Goal: Task Accomplishment & Management: Use online tool/utility

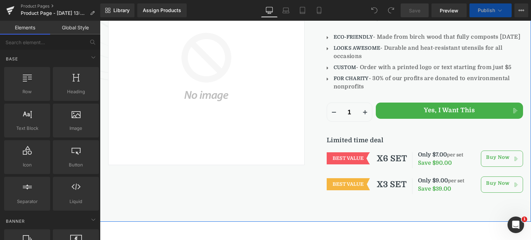
scroll to position [13, 0]
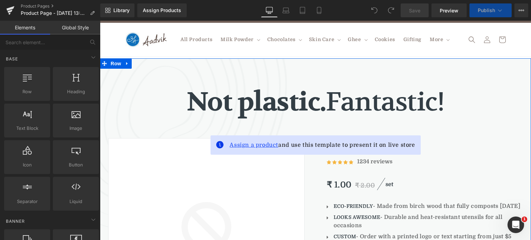
click at [253, 145] on span "Assign a product" at bounding box center [254, 145] width 49 height 6
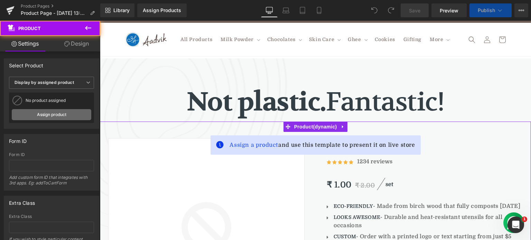
click at [49, 112] on link "Assign product" at bounding box center [52, 114] width 80 height 11
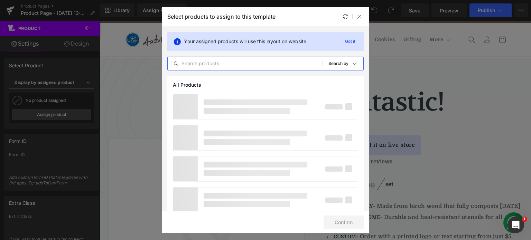
click at [216, 64] on input "text" at bounding box center [245, 63] width 155 height 8
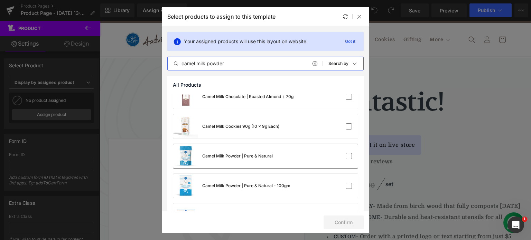
scroll to position [188, 0]
type input "camel milk powder"
click at [293, 153] on div "Camel Milk Powder | Pure & Natural" at bounding box center [265, 156] width 185 height 24
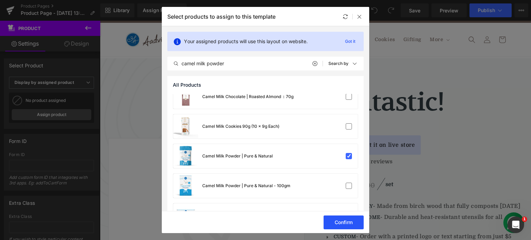
click at [342, 223] on button "Confirm" at bounding box center [344, 223] width 40 height 14
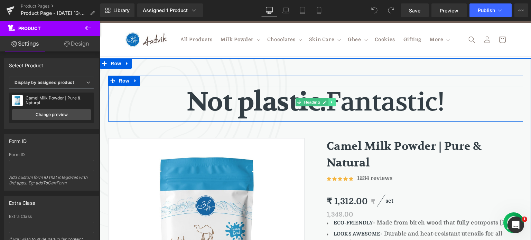
click at [329, 104] on link at bounding box center [331, 102] width 7 height 8
click at [332, 104] on link at bounding box center [335, 102] width 7 height 8
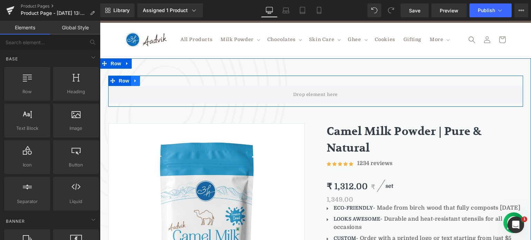
click at [134, 82] on icon at bounding box center [135, 80] width 5 height 5
click at [152, 82] on icon at bounding box center [153, 80] width 5 height 5
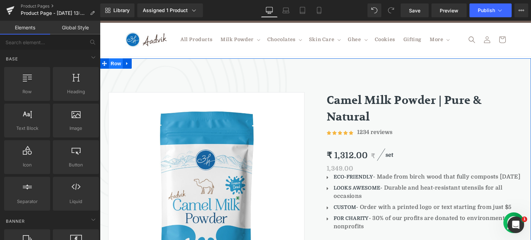
click at [116, 64] on span "Row" at bounding box center [116, 63] width 14 height 10
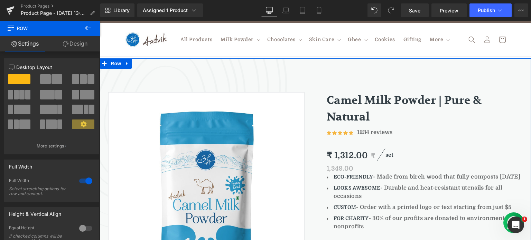
click at [79, 47] on link "Design" at bounding box center [75, 44] width 50 height 16
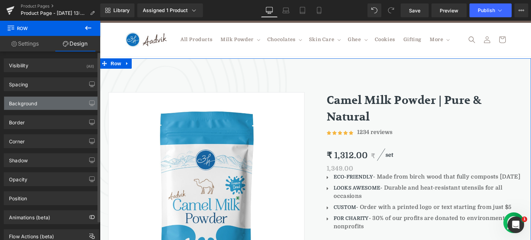
drag, startPoint x: 56, startPoint y: 99, endPoint x: 55, endPoint y: 103, distance: 4.6
click at [56, 99] on div "Background" at bounding box center [51, 103] width 95 height 13
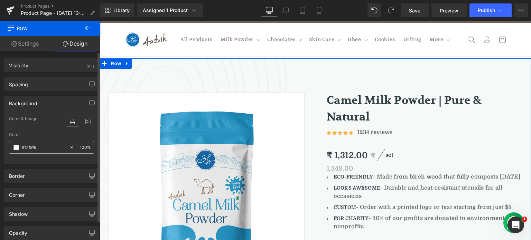
click at [17, 149] on span at bounding box center [16, 148] width 6 height 6
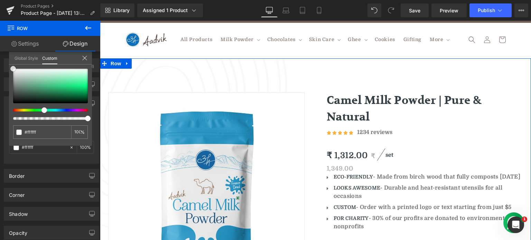
drag, startPoint x: 39, startPoint y: 82, endPoint x: 0, endPoint y: 49, distance: 51.2
click at [0, 49] on div "Settings Design 12 12 12 Column Size Customizer 12 Desktop Layout Laptop Layout…" at bounding box center [50, 147] width 100 height 223
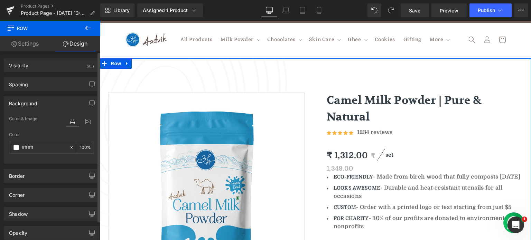
drag, startPoint x: 67, startPoint y: 157, endPoint x: 19, endPoint y: 119, distance: 61.5
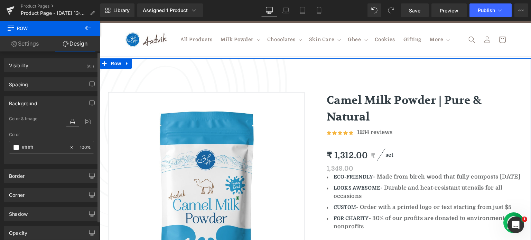
click at [35, 43] on link "Settings" at bounding box center [25, 44] width 50 height 16
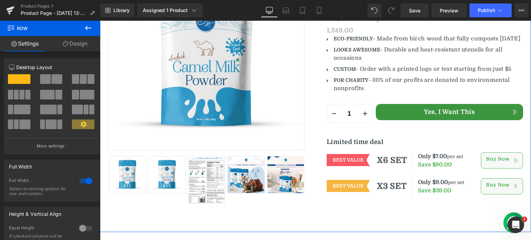
scroll to position [151, 0]
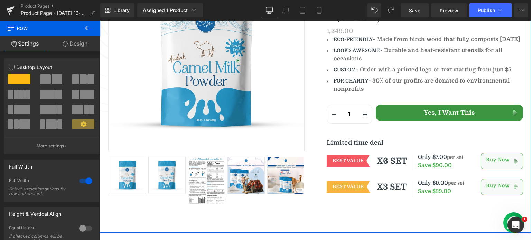
click at [502, 119] on button "Yes, I Want This" at bounding box center [449, 113] width 147 height 16
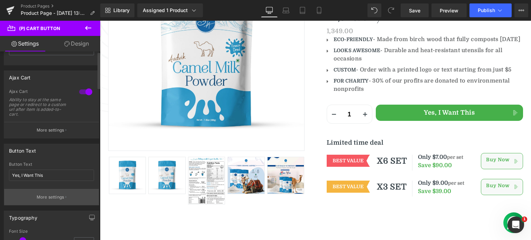
scroll to position [49, 0]
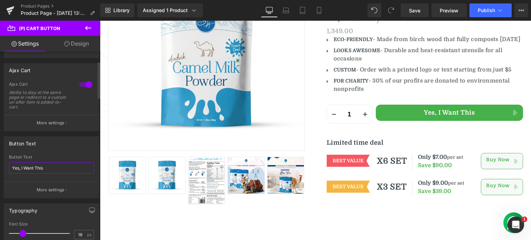
drag, startPoint x: 54, startPoint y: 163, endPoint x: 0, endPoint y: 160, distance: 53.7
click at [0, 160] on div "Button Text Yes, I Want This Button Text Yes, I Want This More settings" at bounding box center [51, 164] width 103 height 67
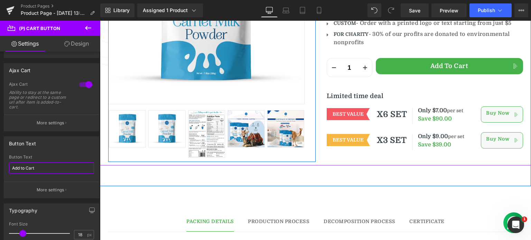
scroll to position [198, 0]
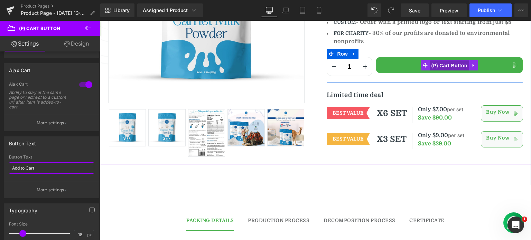
click at [442, 70] on span "(P) Cart Button" at bounding box center [448, 66] width 39 height 10
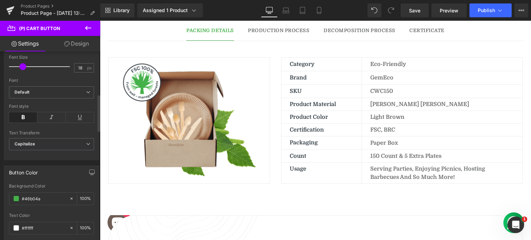
scroll to position [219, 0]
type input "Add to Cart"
click at [16, 194] on span at bounding box center [16, 197] width 6 height 6
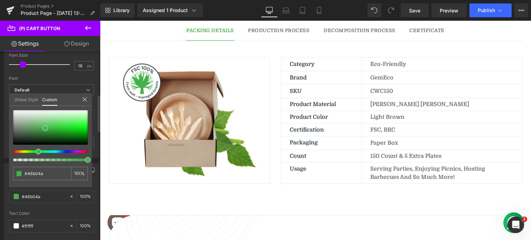
click at [28, 101] on link "Global Style" at bounding box center [27, 99] width 24 height 12
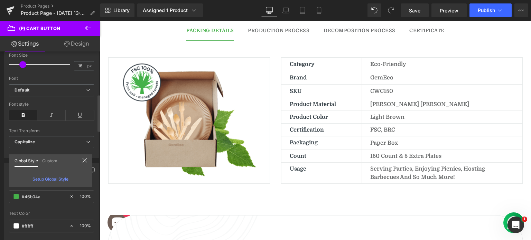
click at [53, 179] on span "Setup Global Style" at bounding box center [51, 179] width 36 height 5
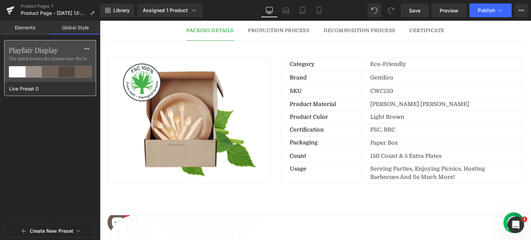
click at [65, 73] on div at bounding box center [66, 71] width 17 height 11
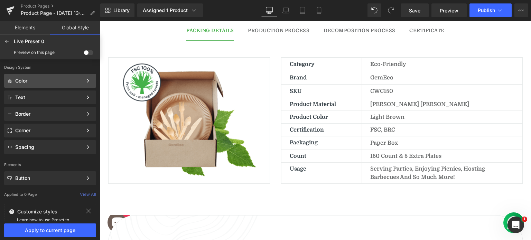
click at [54, 82] on div "Color" at bounding box center [48, 81] width 67 height 6
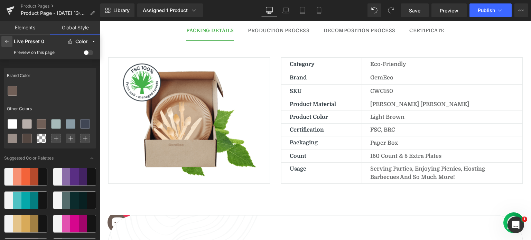
click at [7, 43] on icon at bounding box center [7, 42] width 6 height 6
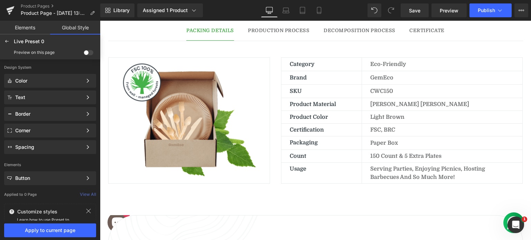
click at [7, 43] on icon at bounding box center [7, 42] width 6 height 6
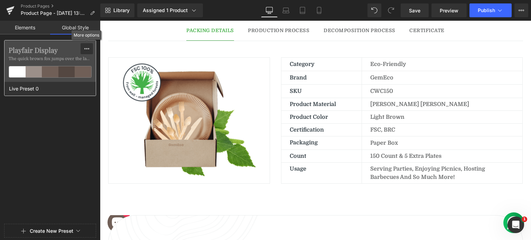
click at [84, 51] on icon at bounding box center [87, 49] width 6 height 6
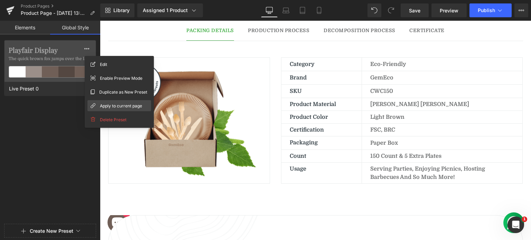
click at [132, 108] on span "Apply to current page" at bounding box center [121, 105] width 42 height 7
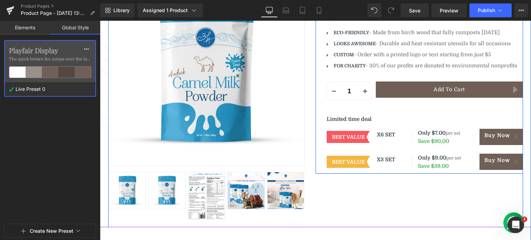
scroll to position [136, 0]
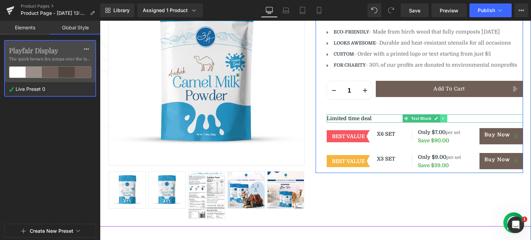
click at [442, 119] on icon at bounding box center [444, 119] width 4 height 4
click at [445, 119] on icon at bounding box center [447, 119] width 4 height 4
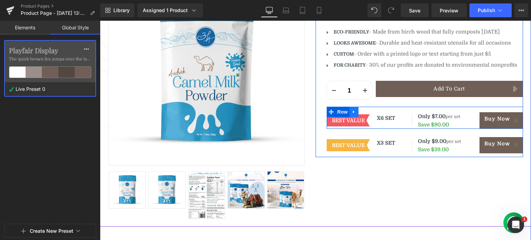
click at [353, 108] on link at bounding box center [354, 112] width 9 height 10
click at [370, 112] on icon at bounding box center [372, 111] width 5 height 5
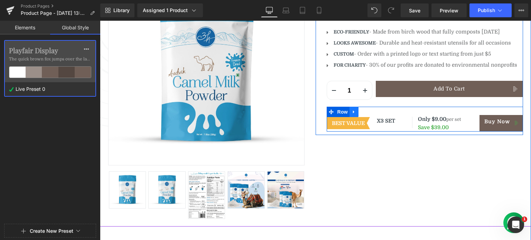
click at [352, 112] on icon at bounding box center [354, 111] width 5 height 5
click at [370, 112] on icon at bounding box center [372, 112] width 5 height 5
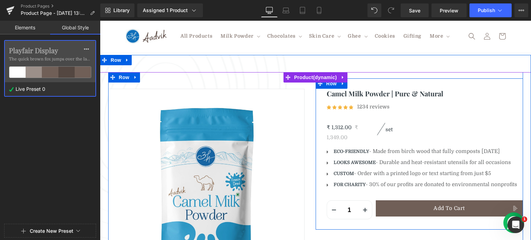
scroll to position [17, 0]
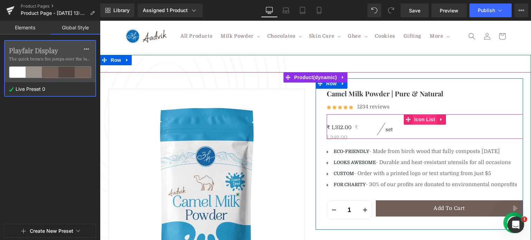
click at [415, 118] on span "Icon List" at bounding box center [425, 119] width 24 height 10
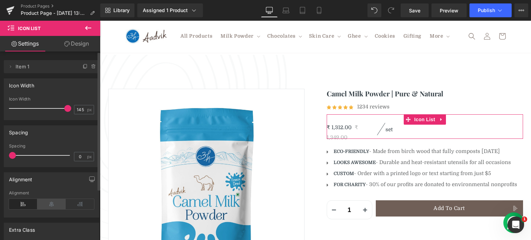
click at [48, 204] on icon at bounding box center [51, 204] width 28 height 10
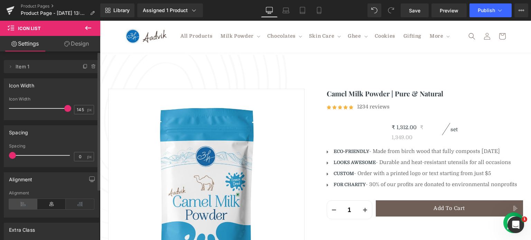
click at [26, 204] on icon at bounding box center [23, 204] width 28 height 10
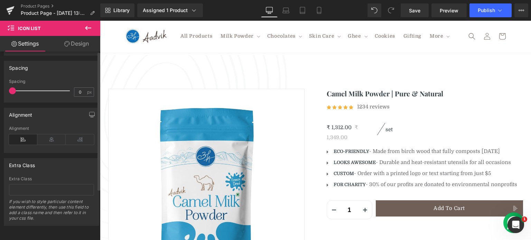
scroll to position [0, 0]
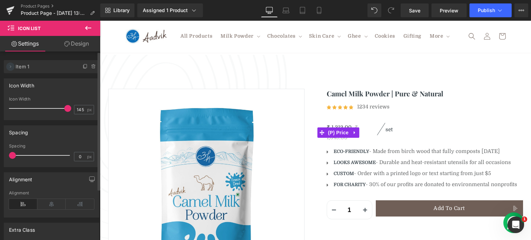
click at [9, 65] on icon at bounding box center [11, 67] width 6 height 6
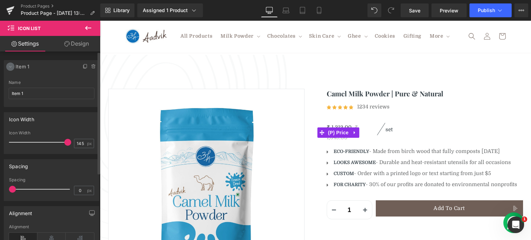
click at [9, 65] on icon at bounding box center [11, 67] width 6 height 6
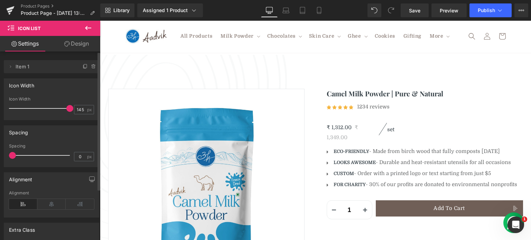
drag, startPoint x: 64, startPoint y: 109, endPoint x: 95, endPoint y: 117, distance: 32.3
click at [95, 117] on div "145px Icon Width 145 px" at bounding box center [51, 108] width 95 height 23
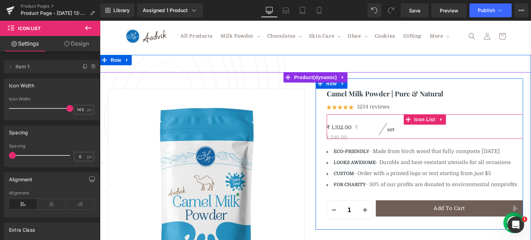
click at [406, 135] on div "₹ 1,312.00 ₹ 1,349.00 (P) Price set Text Block" at bounding box center [425, 131] width 196 height 16
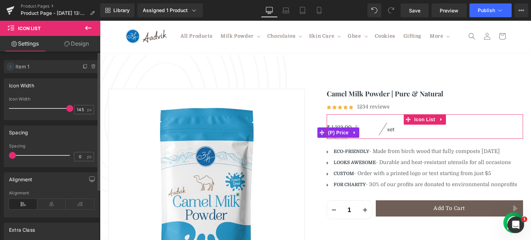
click at [11, 67] on icon at bounding box center [11, 67] width 6 height 6
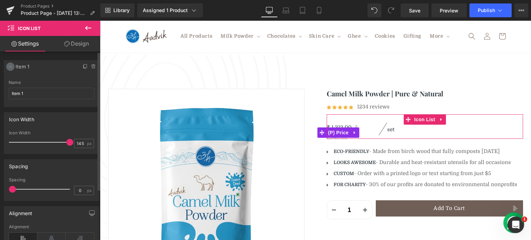
click at [11, 67] on icon at bounding box center [11, 67] width 6 height 6
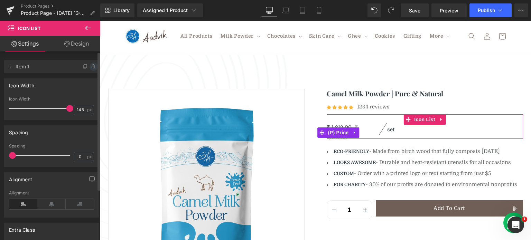
click at [91, 66] on icon at bounding box center [94, 67] width 6 height 6
click at [90, 66] on button "Delete" at bounding box center [86, 67] width 22 height 9
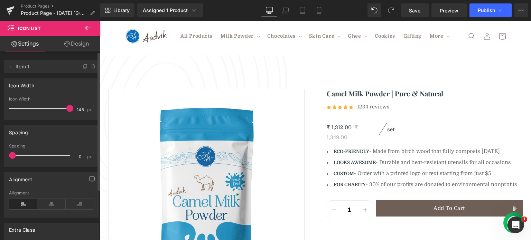
drag, startPoint x: 12, startPoint y: 155, endPoint x: 0, endPoint y: 159, distance: 13.2
click at [0, 159] on div "Spacing 0px Spacing 0 px" at bounding box center [51, 143] width 103 height 47
click at [70, 45] on link "Design" at bounding box center [77, 44] width 50 height 16
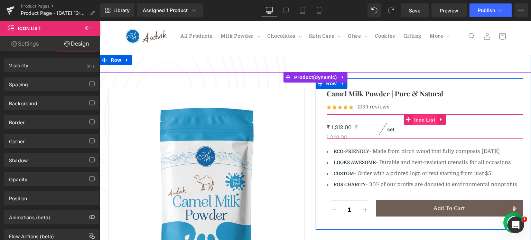
click at [427, 119] on span "Icon List" at bounding box center [425, 120] width 24 height 10
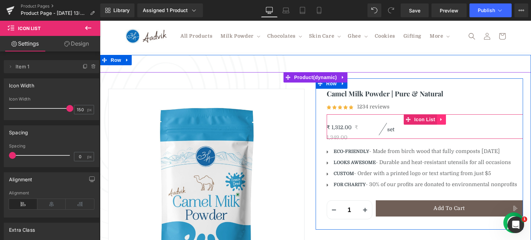
click at [440, 119] on icon at bounding box center [440, 119] width 1 height 3
click at [445, 120] on icon at bounding box center [446, 119] width 5 height 5
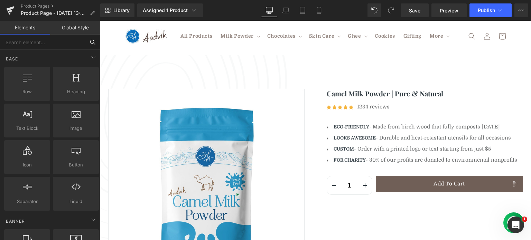
click at [45, 46] on input "text" at bounding box center [42, 42] width 85 height 15
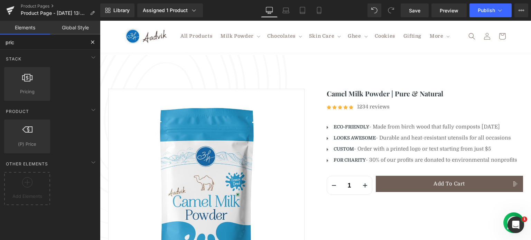
type input "price"
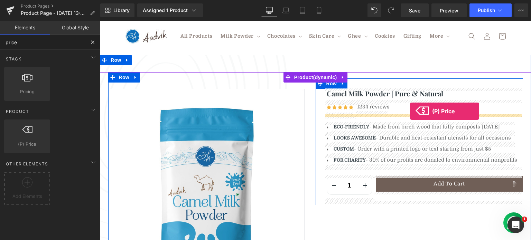
drag, startPoint x: 126, startPoint y: 160, endPoint x: 410, endPoint y: 111, distance: 288.1
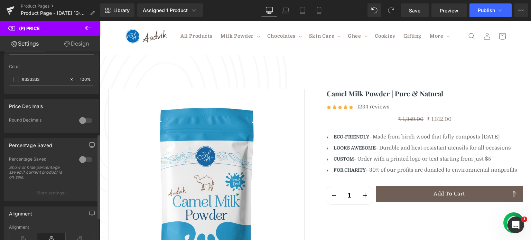
scroll to position [235, 0]
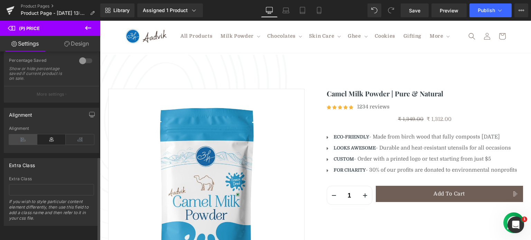
click at [28, 135] on icon at bounding box center [23, 140] width 28 height 10
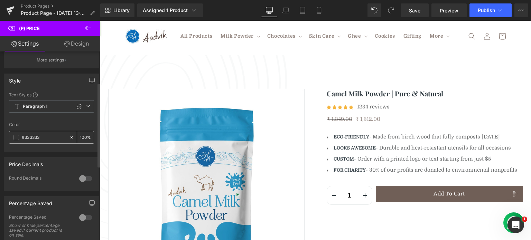
scroll to position [69, 0]
click at [17, 140] on span at bounding box center [16, 138] width 6 height 6
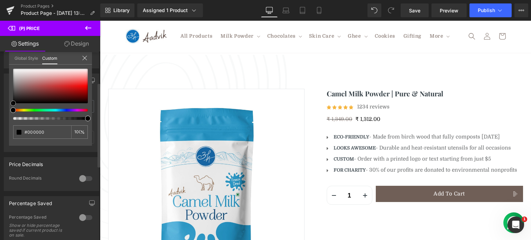
drag, startPoint x: 0, startPoint y: 124, endPoint x: 0, endPoint y: 185, distance: 60.5
click at [0, 152] on div "Style Text Styles Custom HEADING Heading 1 Heading 2 Heading 3 Heading 4 Headin…" at bounding box center [51, 110] width 103 height 84
click at [27, 61] on link "Global Style" at bounding box center [27, 58] width 24 height 12
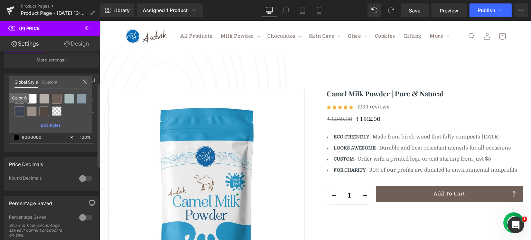
click at [20, 113] on div at bounding box center [20, 112] width 10 height 10
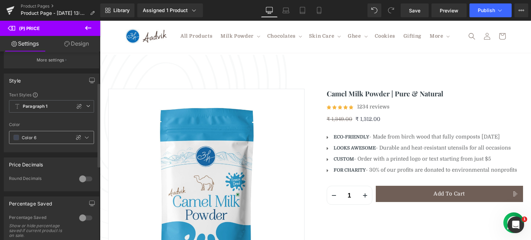
click at [18, 140] on span at bounding box center [16, 138] width 6 height 6
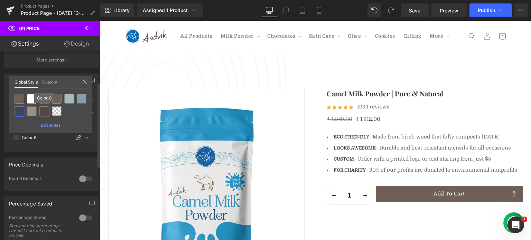
click at [43, 114] on div at bounding box center [44, 112] width 10 height 10
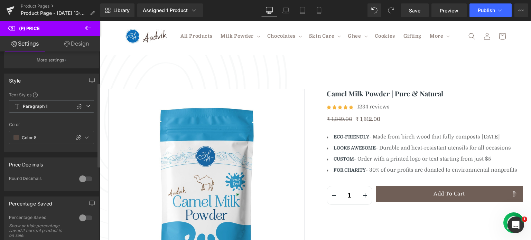
drag, startPoint x: 79, startPoint y: 181, endPoint x: 85, endPoint y: 182, distance: 6.2
click at [85, 182] on div at bounding box center [85, 179] width 17 height 11
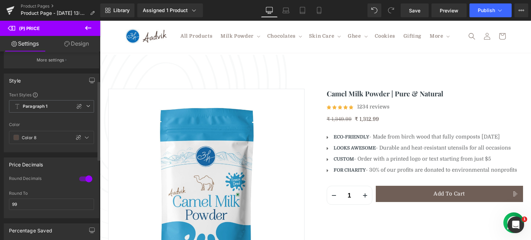
click at [84, 184] on div at bounding box center [85, 179] width 17 height 11
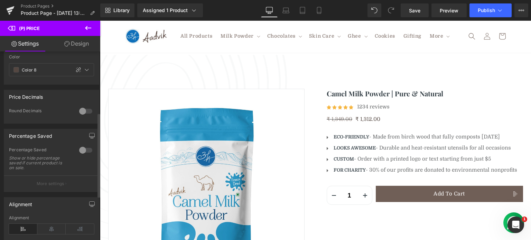
scroll to position [138, 0]
click at [82, 154] on div at bounding box center [85, 148] width 17 height 11
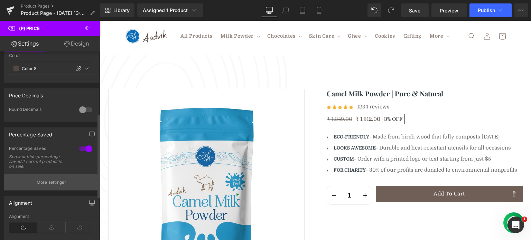
click at [60, 186] on p "More settings" at bounding box center [51, 182] width 28 height 6
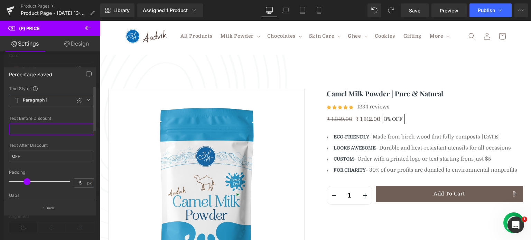
click at [58, 127] on input "text" at bounding box center [51, 129] width 85 height 11
type input "d"
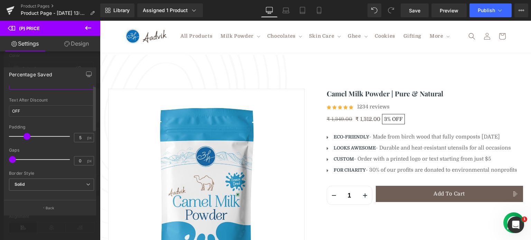
scroll to position [0, 0]
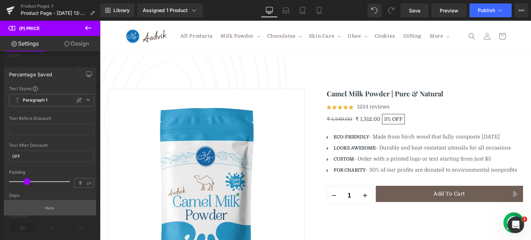
click at [52, 209] on p "Back" at bounding box center [50, 208] width 9 height 5
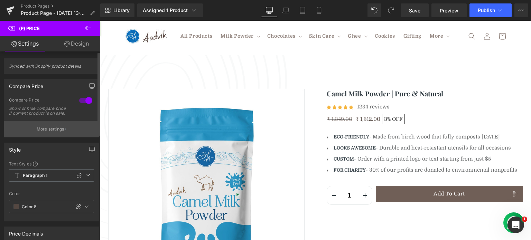
click at [50, 137] on button "More settings" at bounding box center [51, 129] width 95 height 16
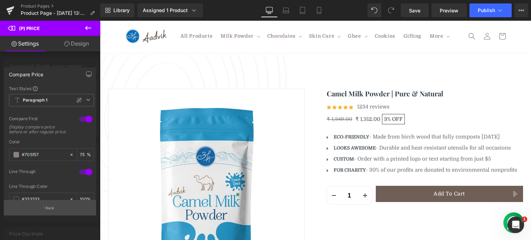
click at [51, 211] on p "Back" at bounding box center [50, 208] width 9 height 5
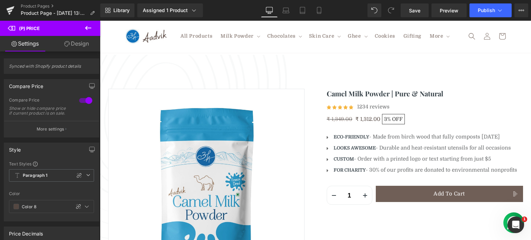
click at [80, 43] on link "Design" at bounding box center [77, 44] width 50 height 16
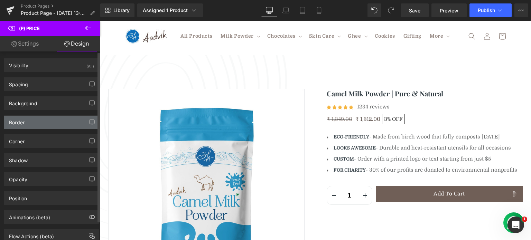
click at [43, 121] on div "Border" at bounding box center [51, 122] width 95 height 13
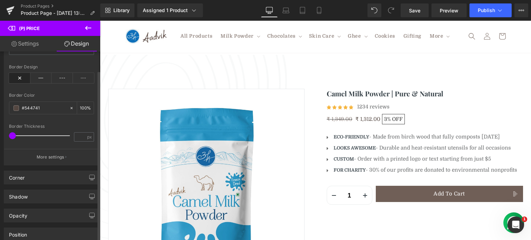
scroll to position [101, 0]
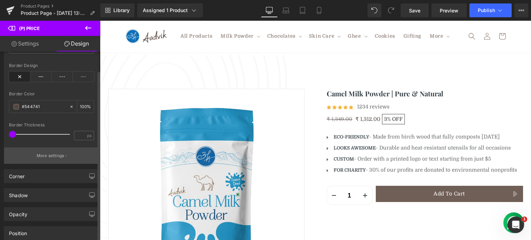
click at [46, 153] on p "More settings" at bounding box center [51, 156] width 28 height 6
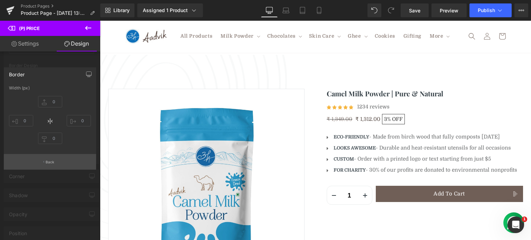
click at [48, 163] on p "Back" at bounding box center [50, 162] width 9 height 5
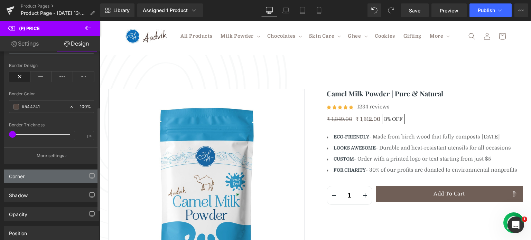
click at [48, 175] on div "Corner" at bounding box center [51, 176] width 95 height 13
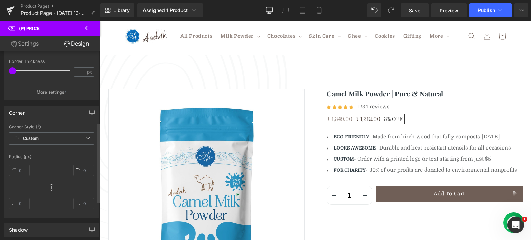
scroll to position [165, 0]
click at [49, 186] on icon at bounding box center [51, 187] width 7 height 7
click at [50, 186] on icon at bounding box center [51, 187] width 3 height 6
type input "0"
click at [59, 179] on div at bounding box center [51, 188] width 85 height 55
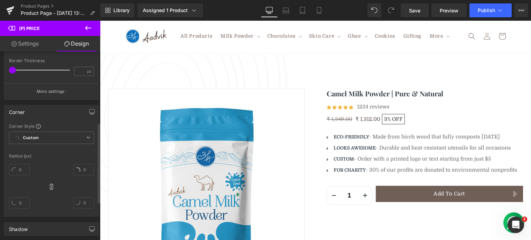
click at [41, 113] on div "Corner" at bounding box center [51, 111] width 95 height 13
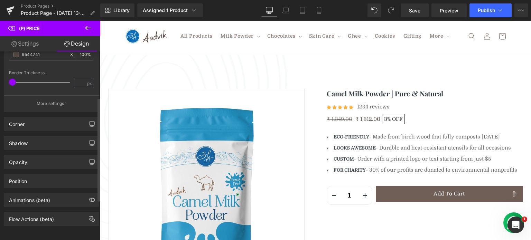
scroll to position [0, 0]
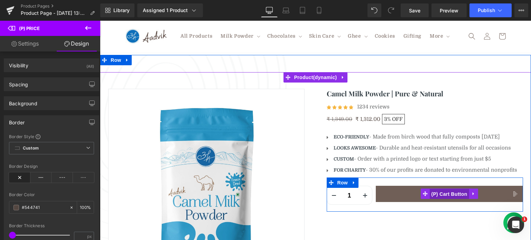
click at [443, 193] on span "(P) Cart Button" at bounding box center [448, 194] width 39 height 10
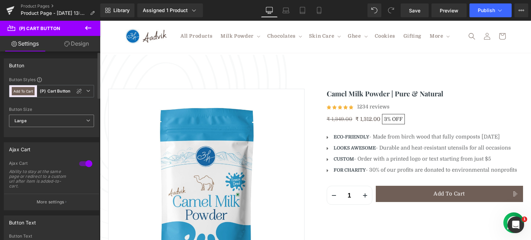
click at [59, 121] on span "Large" at bounding box center [51, 121] width 85 height 12
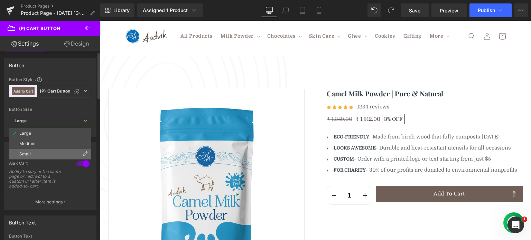
click at [55, 152] on li "Small" at bounding box center [50, 154] width 82 height 10
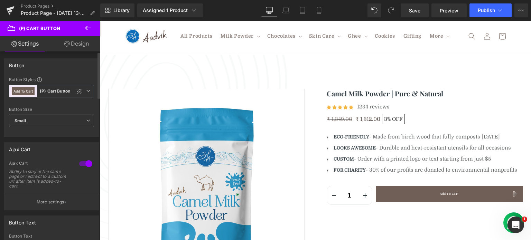
click at [56, 121] on span "Small" at bounding box center [51, 121] width 85 height 12
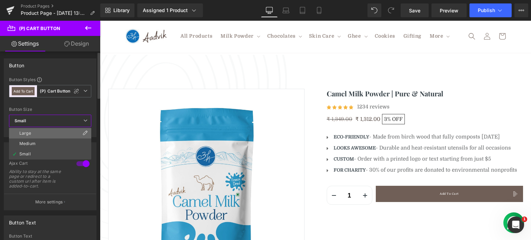
click at [55, 130] on li "Large" at bounding box center [50, 133] width 82 height 10
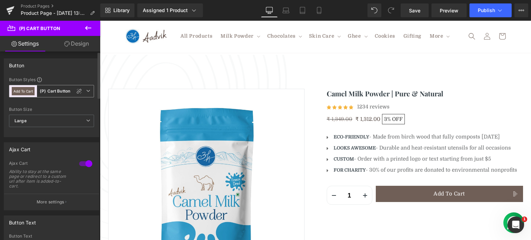
click at [62, 89] on b "(P) Cart Button" at bounding box center [55, 92] width 30 height 6
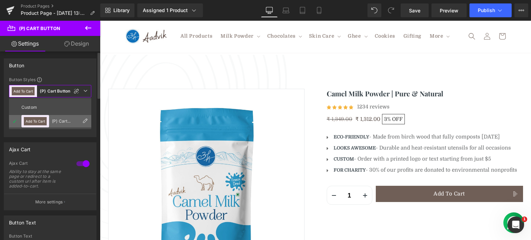
click at [88, 120] on li "Add To Cart (P) Cart Button" at bounding box center [50, 121] width 82 height 12
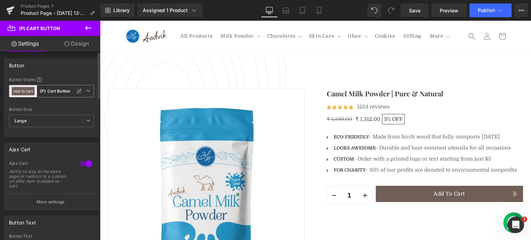
click at [28, 89] on button "Add To Cart" at bounding box center [23, 91] width 23 height 8
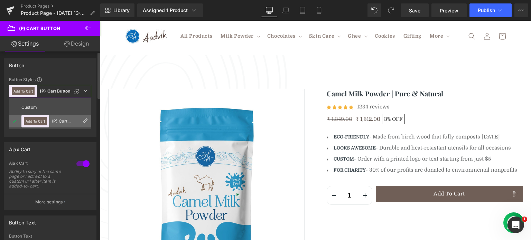
click at [35, 117] on div "Add To Cart" at bounding box center [35, 121] width 28 height 12
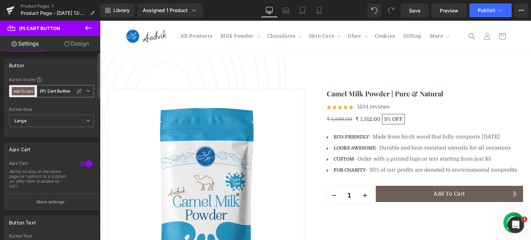
click at [84, 94] on span "Add To Cart (P) Cart Button" at bounding box center [51, 91] width 85 height 12
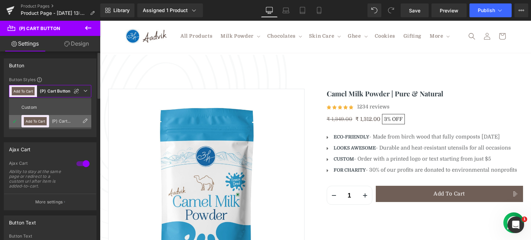
click at [85, 119] on icon at bounding box center [85, 121] width 6 height 6
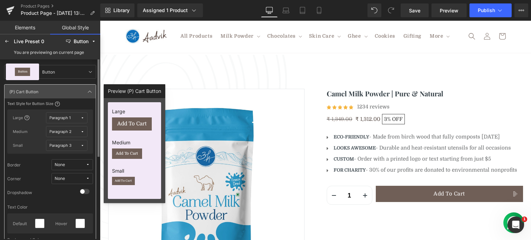
click at [70, 165] on span "None" at bounding box center [70, 165] width 31 height 5
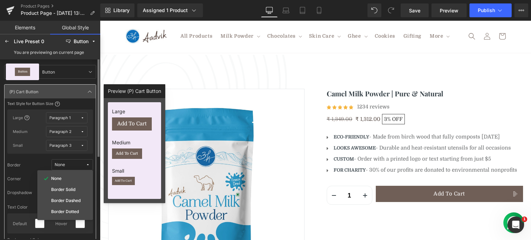
click at [76, 165] on span "None" at bounding box center [70, 165] width 31 height 5
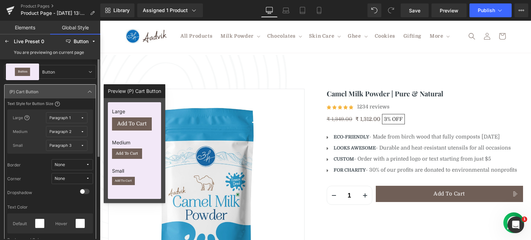
click at [76, 179] on span "None" at bounding box center [70, 178] width 31 height 5
click at [71, 202] on label "Corner 1" at bounding box center [66, 203] width 17 height 5
click at [84, 191] on span at bounding box center [85, 191] width 10 height 5
click at [80, 194] on input "checkbox" at bounding box center [80, 194] width 0 height 0
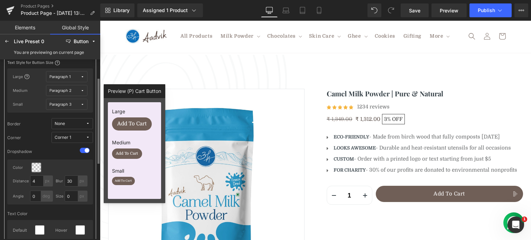
scroll to position [43, 0]
click at [83, 148] on span at bounding box center [85, 148] width 10 height 5
click at [80, 151] on input "checkbox" at bounding box center [80, 151] width 0 height 0
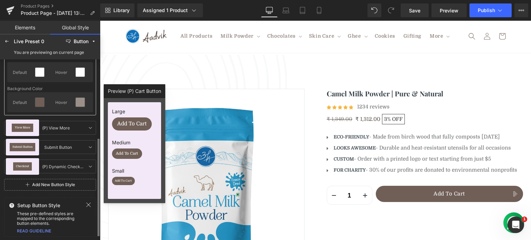
scroll to position [0, 0]
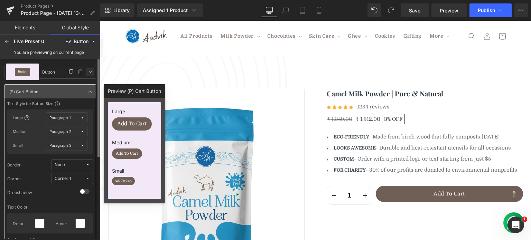
click at [87, 72] on icon at bounding box center [90, 72] width 6 height 6
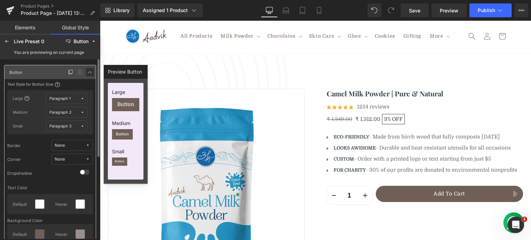
click at [91, 73] on icon at bounding box center [90, 73] width 6 height 6
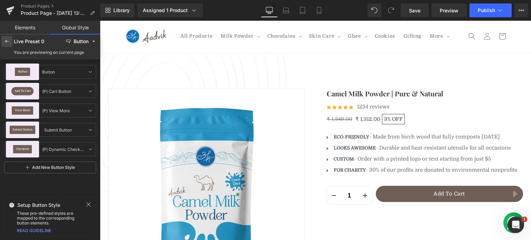
click at [8, 41] on icon at bounding box center [7, 42] width 6 height 6
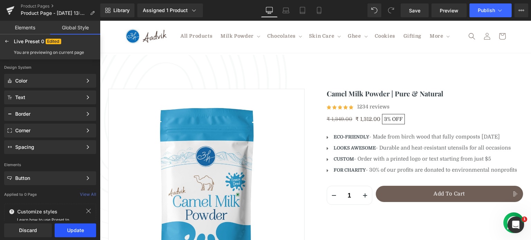
click at [71, 231] on button "Update" at bounding box center [75, 231] width 41 height 14
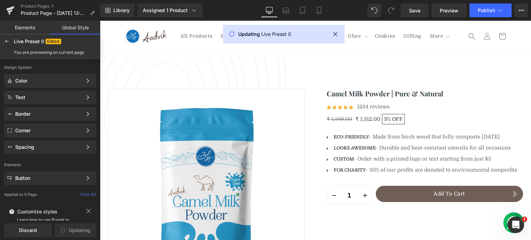
click at [32, 31] on div at bounding box center [50, 120] width 100 height 240
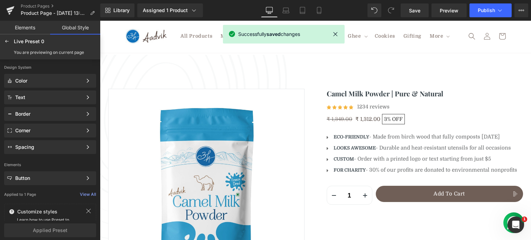
click at [29, 29] on link "Elements" at bounding box center [25, 28] width 50 height 14
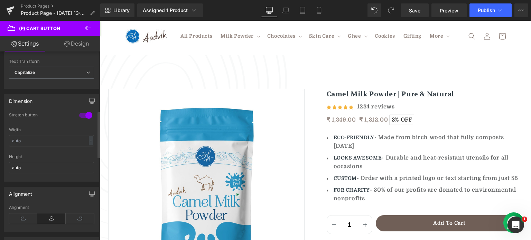
scroll to position [244, 0]
click at [86, 112] on div at bounding box center [85, 113] width 17 height 11
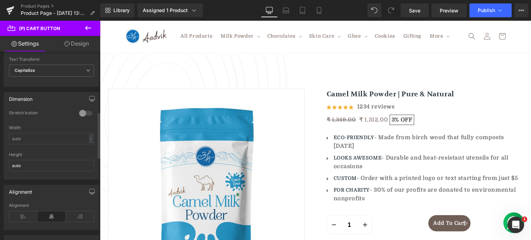
click at [83, 113] on div at bounding box center [85, 113] width 17 height 11
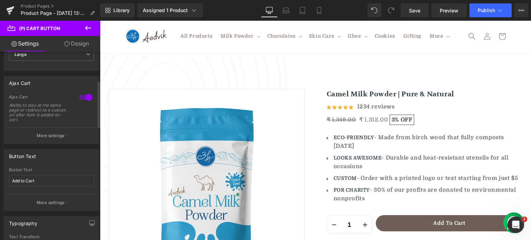
scroll to position [0, 0]
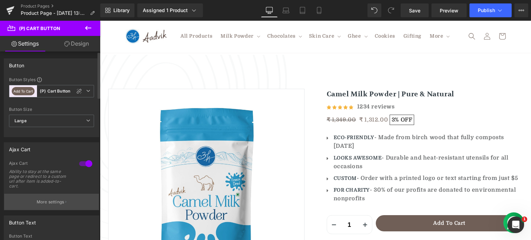
click at [54, 203] on p "More settings" at bounding box center [51, 202] width 28 height 6
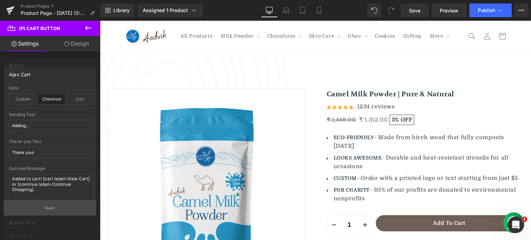
click at [47, 209] on p "Back" at bounding box center [50, 208] width 9 height 5
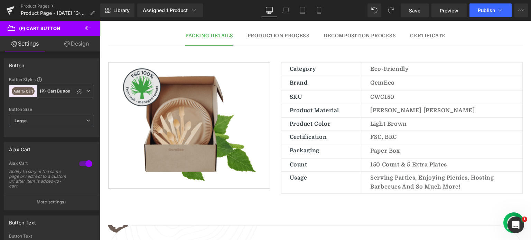
scroll to position [384, 0]
click at [190, 109] on img at bounding box center [189, 125] width 162 height 127
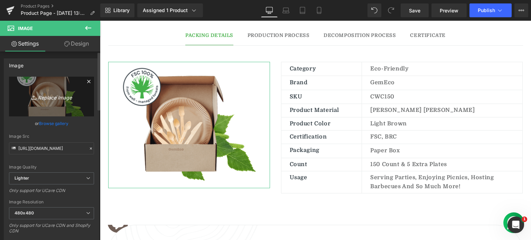
click at [61, 95] on icon "Replace Image" at bounding box center [51, 96] width 55 height 9
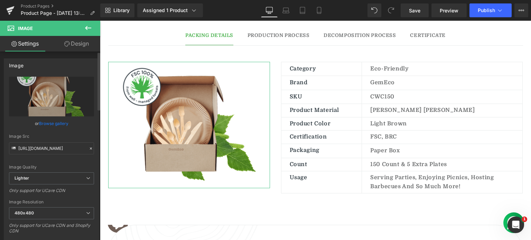
click at [46, 125] on link "Browse gallery" at bounding box center [53, 124] width 29 height 12
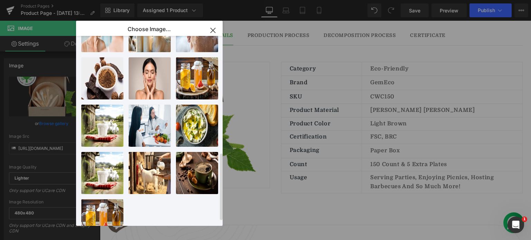
scroll to position [341, 0]
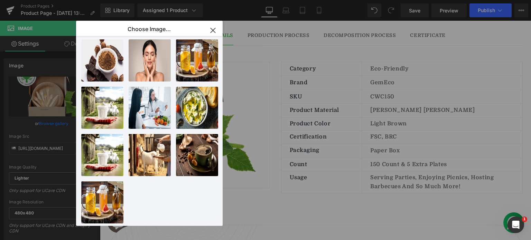
click at [212, 30] on icon "button" at bounding box center [213, 30] width 4 height 4
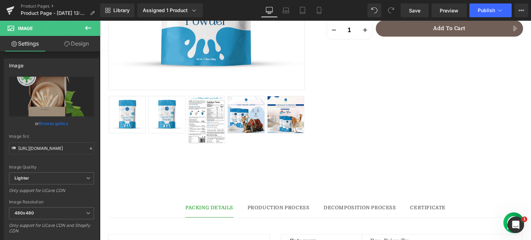
click at [209, 114] on img at bounding box center [206, 120] width 37 height 48
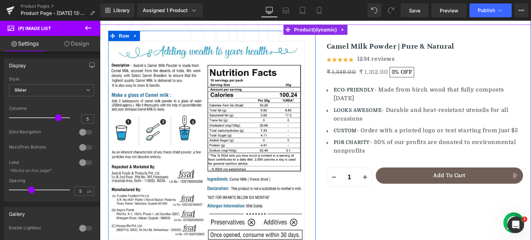
scroll to position [65, 0]
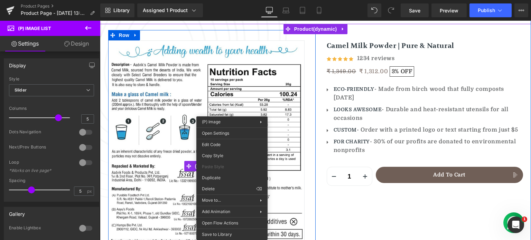
click at [166, 128] on img at bounding box center [206, 166] width 196 height 252
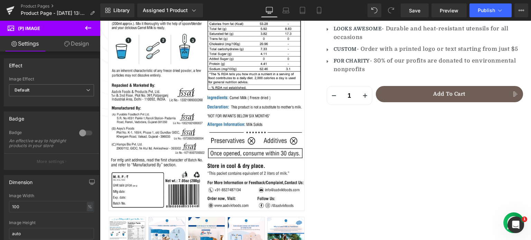
scroll to position [0, 0]
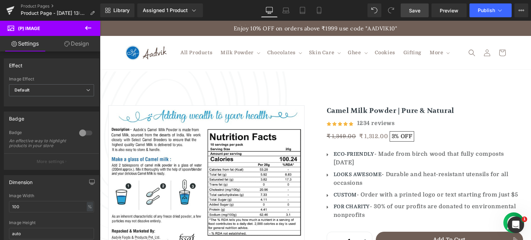
click at [408, 11] on link "Save" at bounding box center [415, 10] width 28 height 14
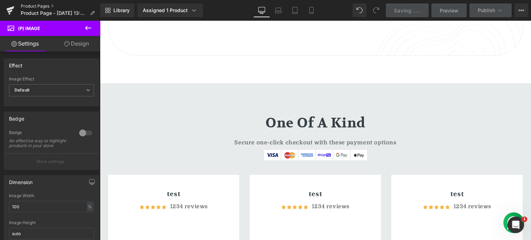
scroll to position [1883, 0]
click at [41, 6] on link "Product Pages" at bounding box center [61, 6] width 80 height 6
